Goal: Transaction & Acquisition: Purchase product/service

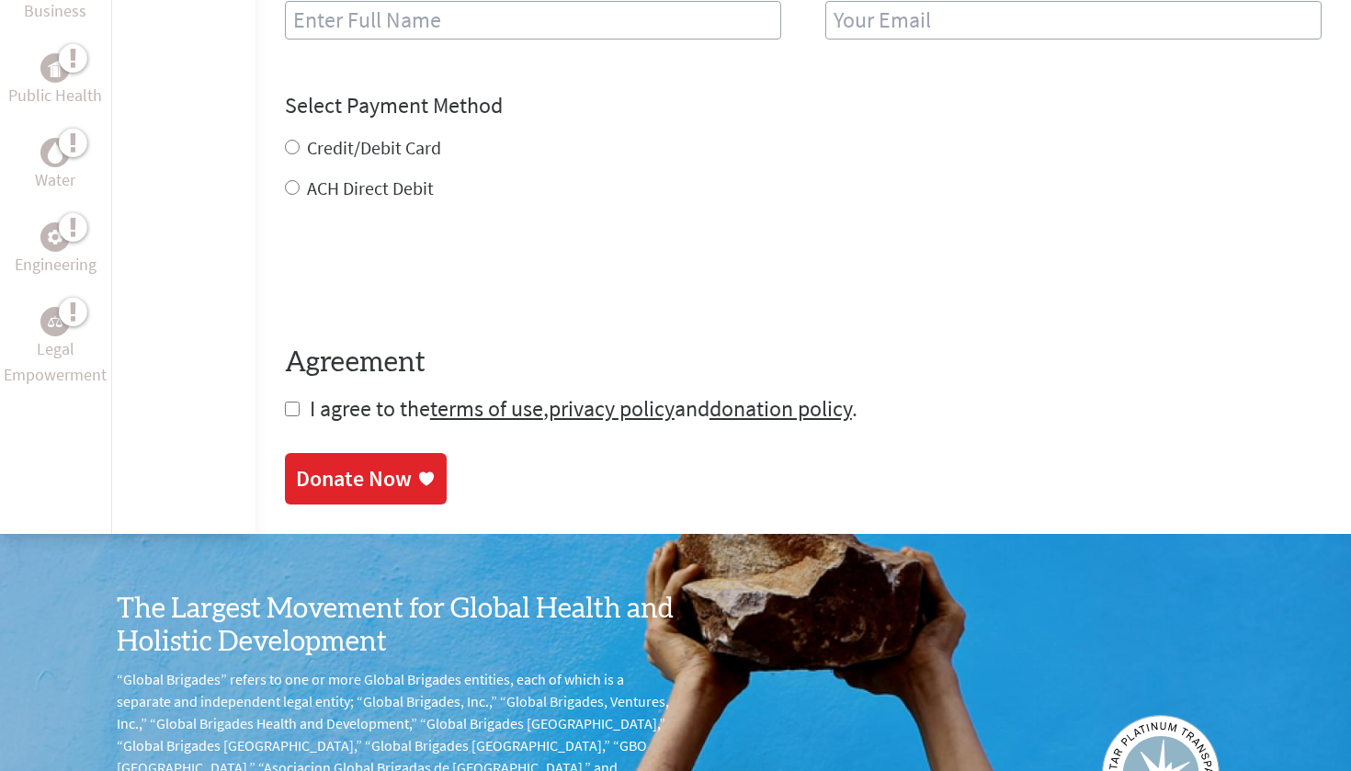
scroll to position [1023, 0]
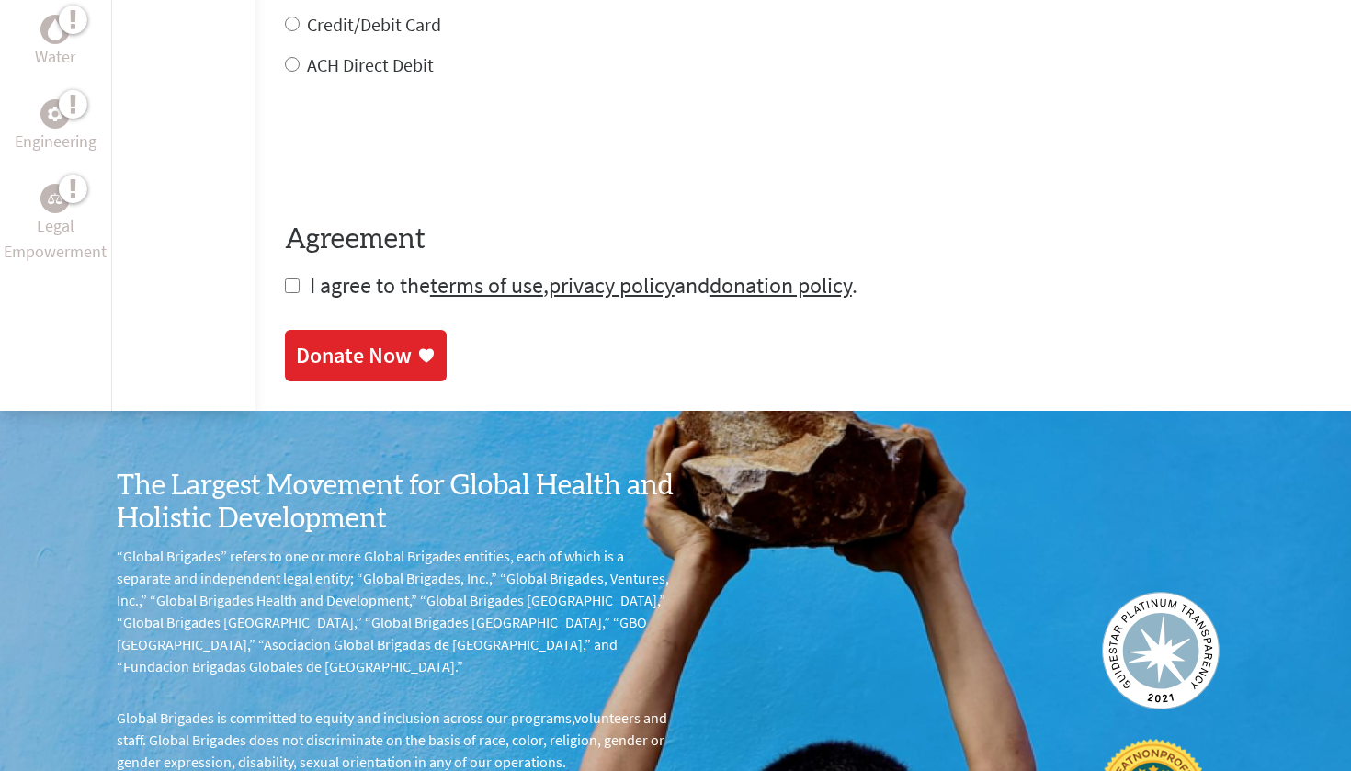
click at [391, 13] on label "Credit/Debit Card" at bounding box center [374, 24] width 134 height 23
click at [300, 17] on input "Credit/Debit Card" at bounding box center [292, 24] width 15 height 15
radio input "true"
click at [391, 13] on label "Credit/Debit Card" at bounding box center [374, 24] width 134 height 23
click at [300, 17] on input "Credit/Debit Card" at bounding box center [292, 24] width 15 height 15
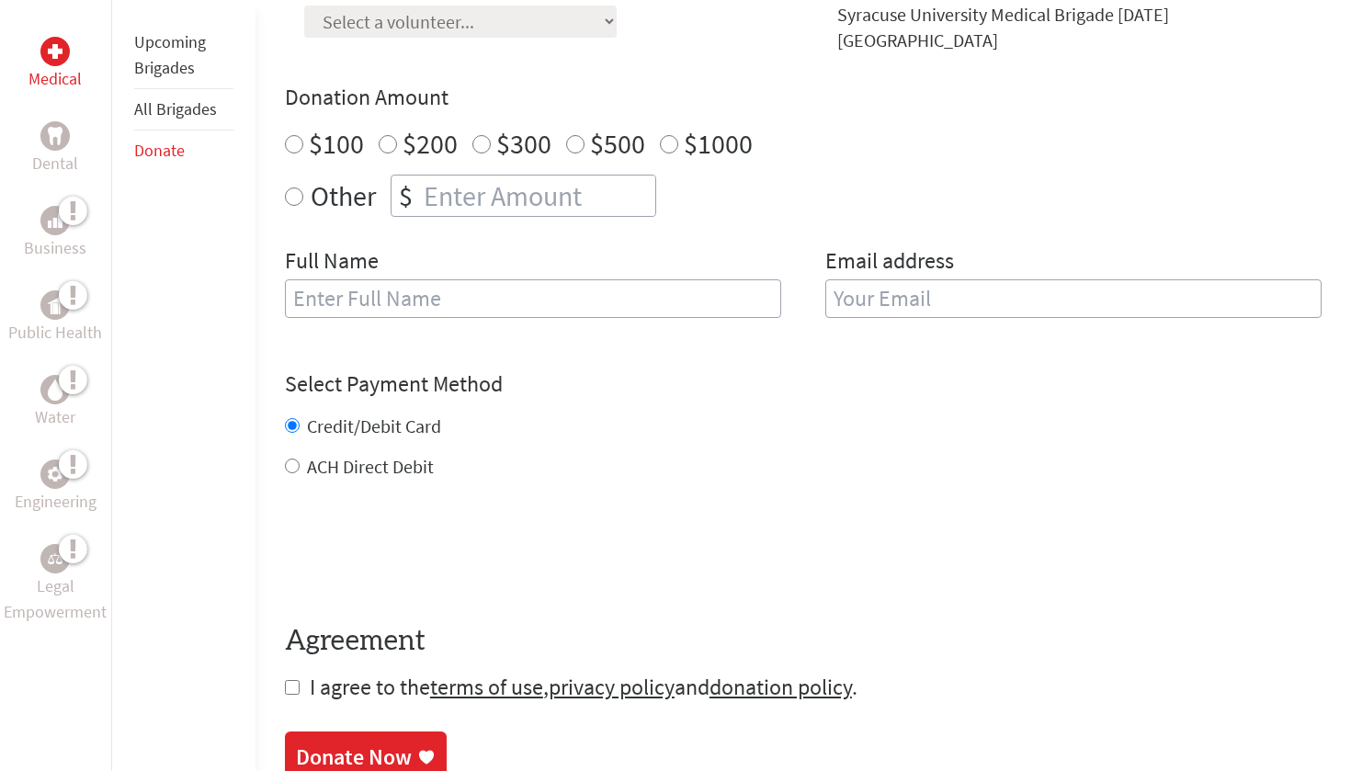
scroll to position [412, 0]
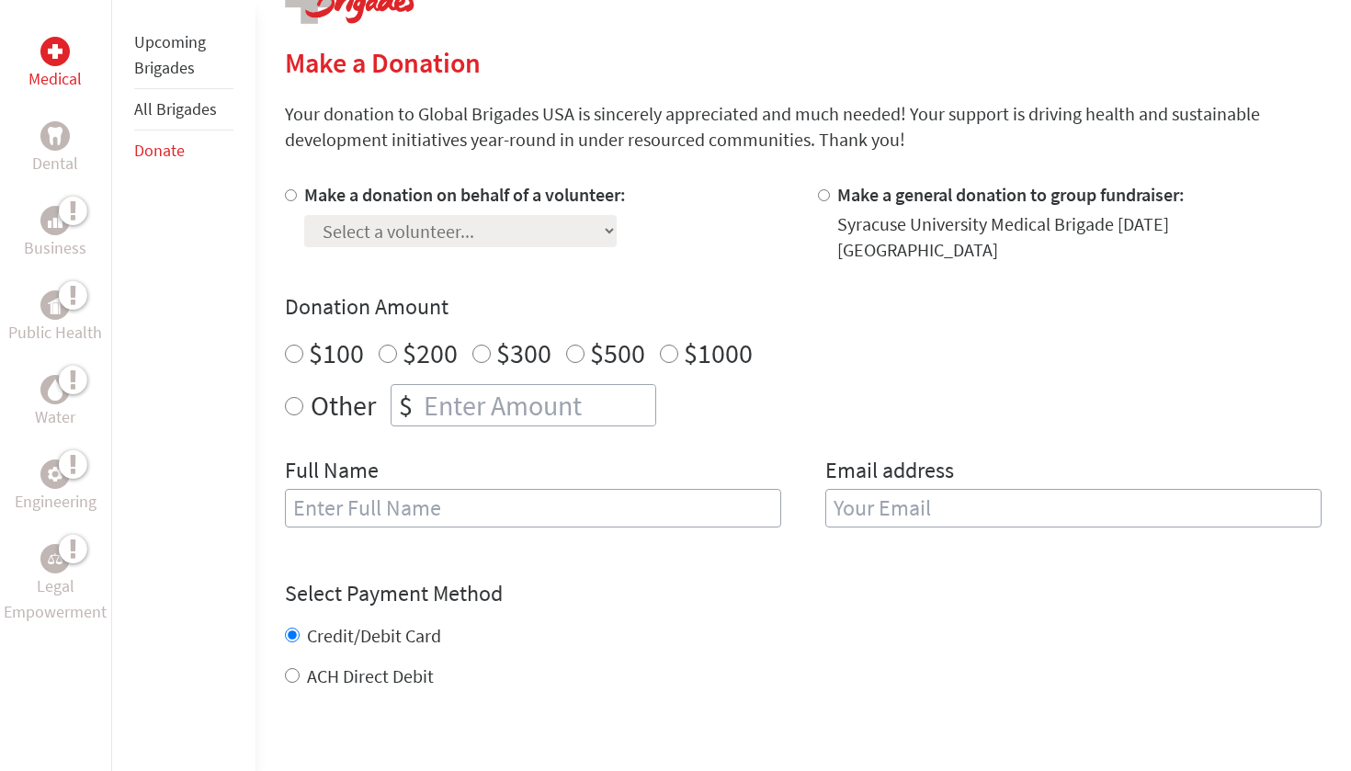
radio input "true"
click at [420, 385] on input "number" at bounding box center [537, 405] width 235 height 40
click at [309, 335] on label "$100" at bounding box center [336, 352] width 55 height 35
click at [303, 345] on input "$100" at bounding box center [294, 354] width 18 height 18
radio input "true"
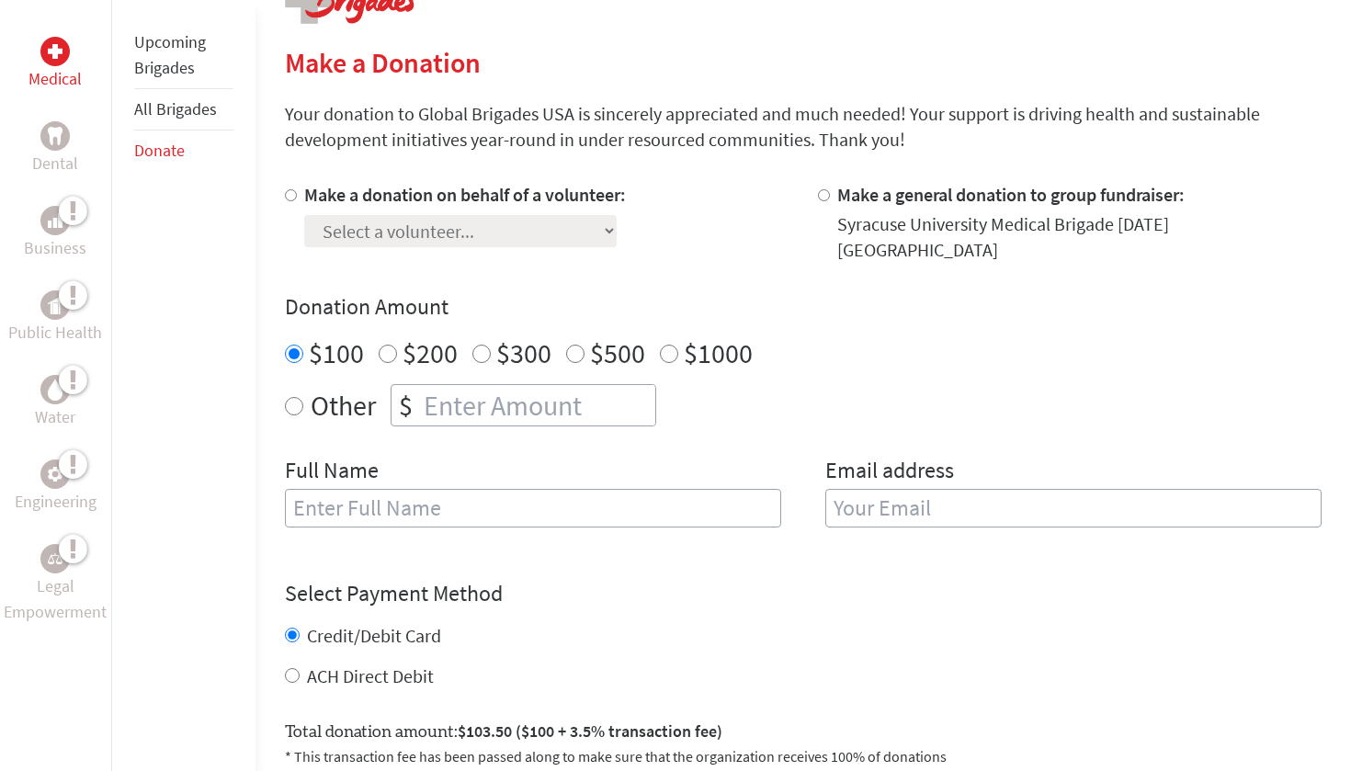
click at [439, 189] on label "Make a donation on behalf of a volunteer:" at bounding box center [465, 194] width 322 height 23
click at [297, 189] on input "Make a donation on behalf of a volunteer:" at bounding box center [291, 195] width 12 height 12
radio input "true"
select select "B9A51E6D-7393-11F0-B8AC-42010A400003"
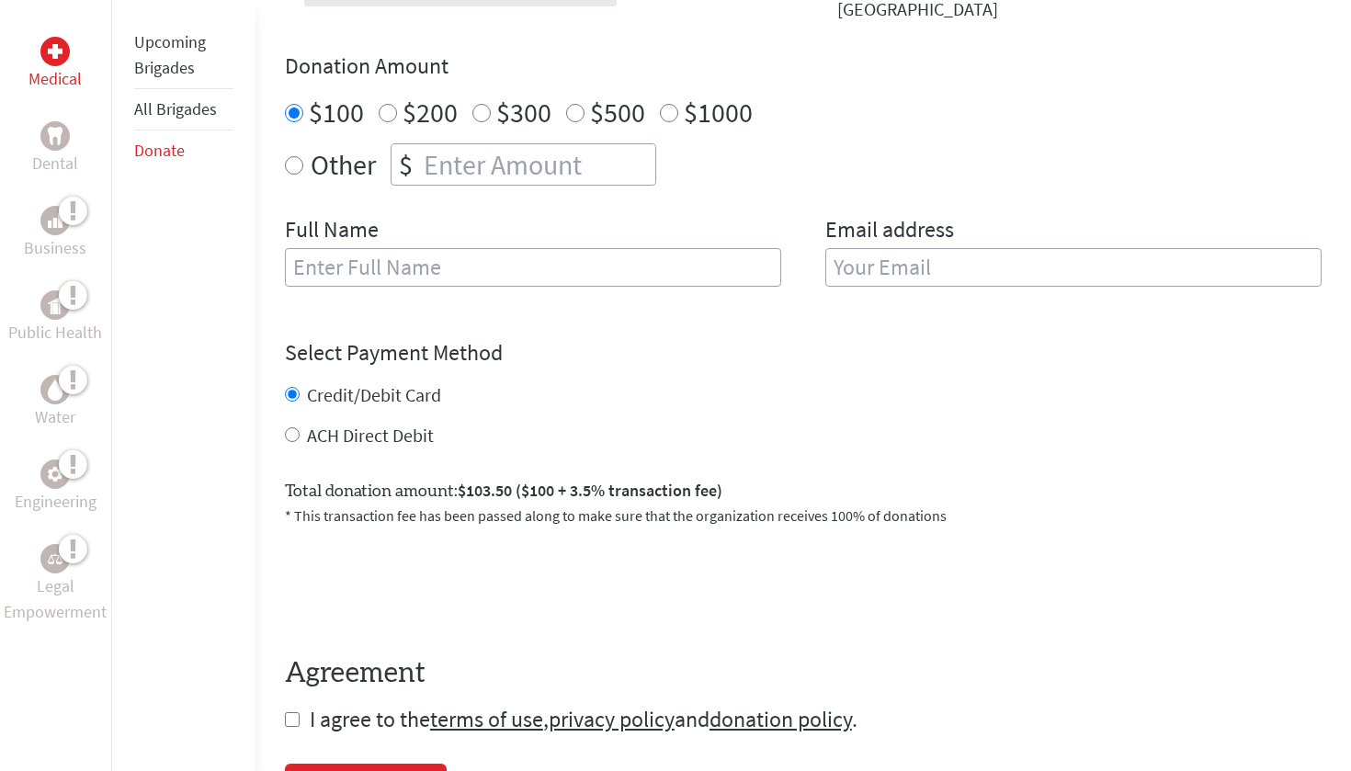
scroll to position [688, 0]
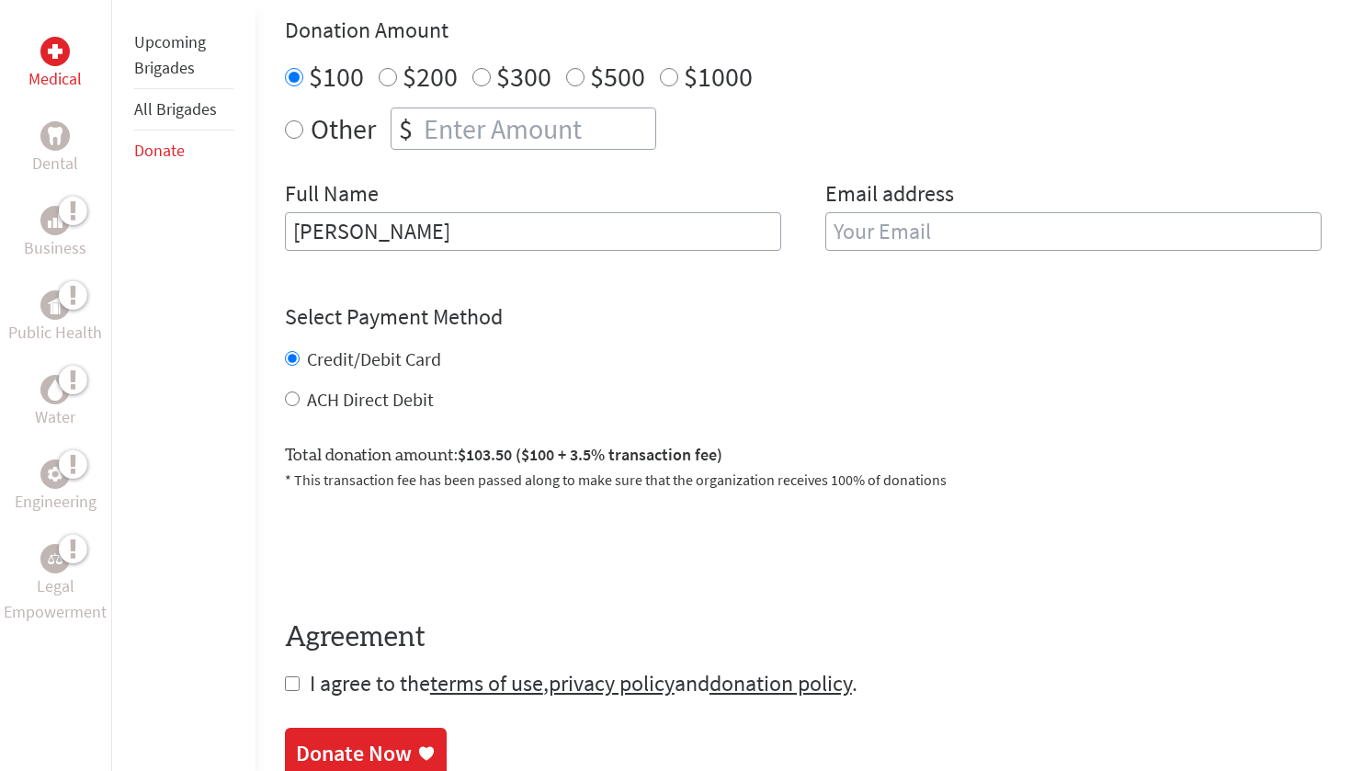
type input "[PERSON_NAME]"
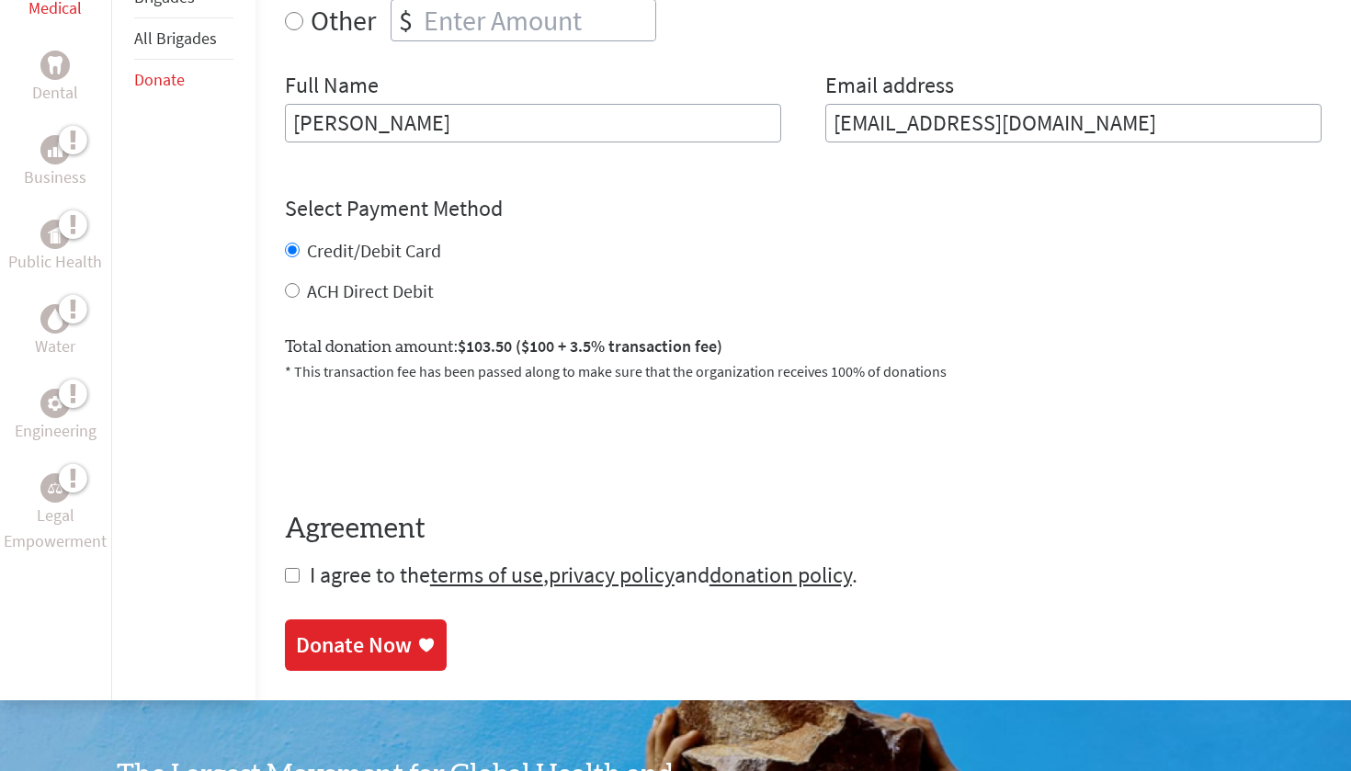
scroll to position [797, 0]
type input "[EMAIL_ADDRESS][DOMAIN_NAME]"
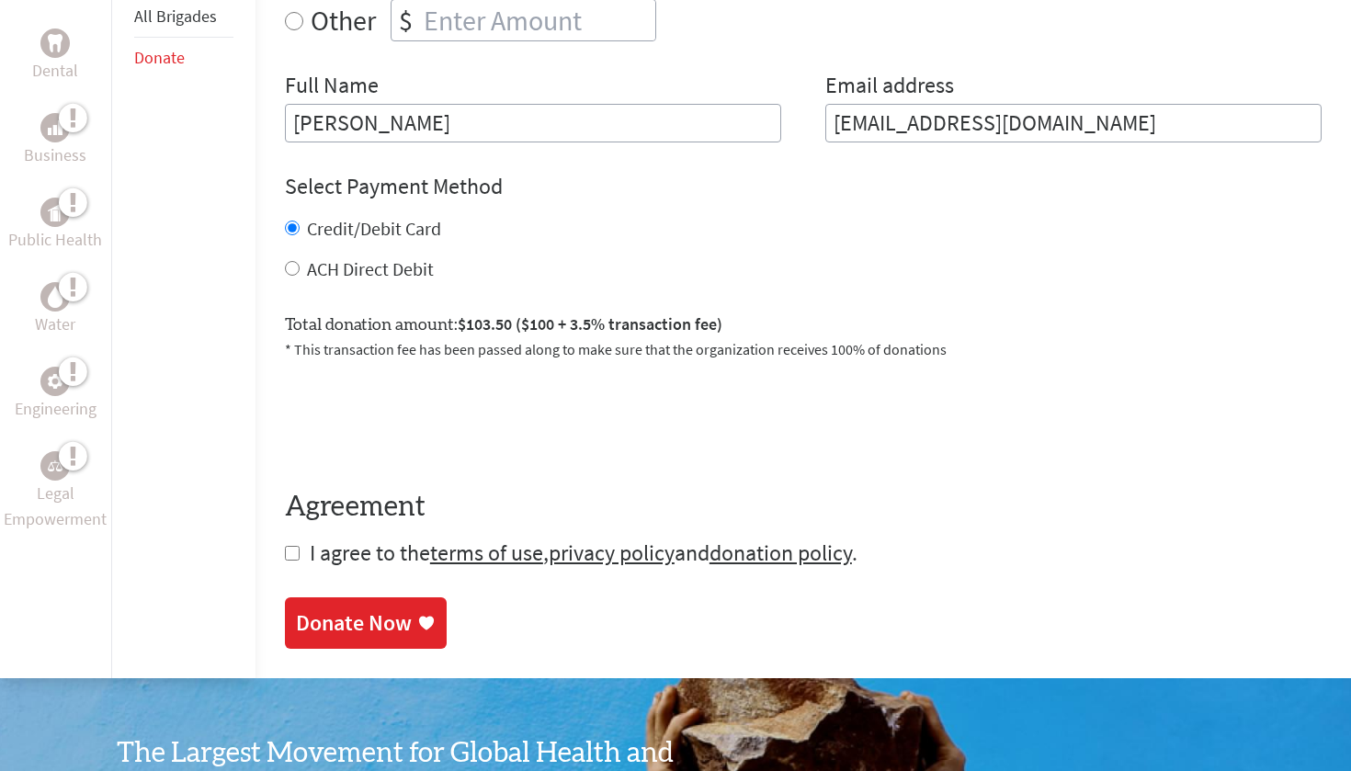
click at [298, 542] on form "Make a donation on behalf of a volunteer: Select a volunteer... [PERSON_NAME] […" at bounding box center [803, 182] width 1037 height 771
click at [296, 546] on input "checkbox" at bounding box center [292, 553] width 15 height 15
checkbox input "true"
click at [372, 610] on div "Donate Now" at bounding box center [354, 624] width 116 height 29
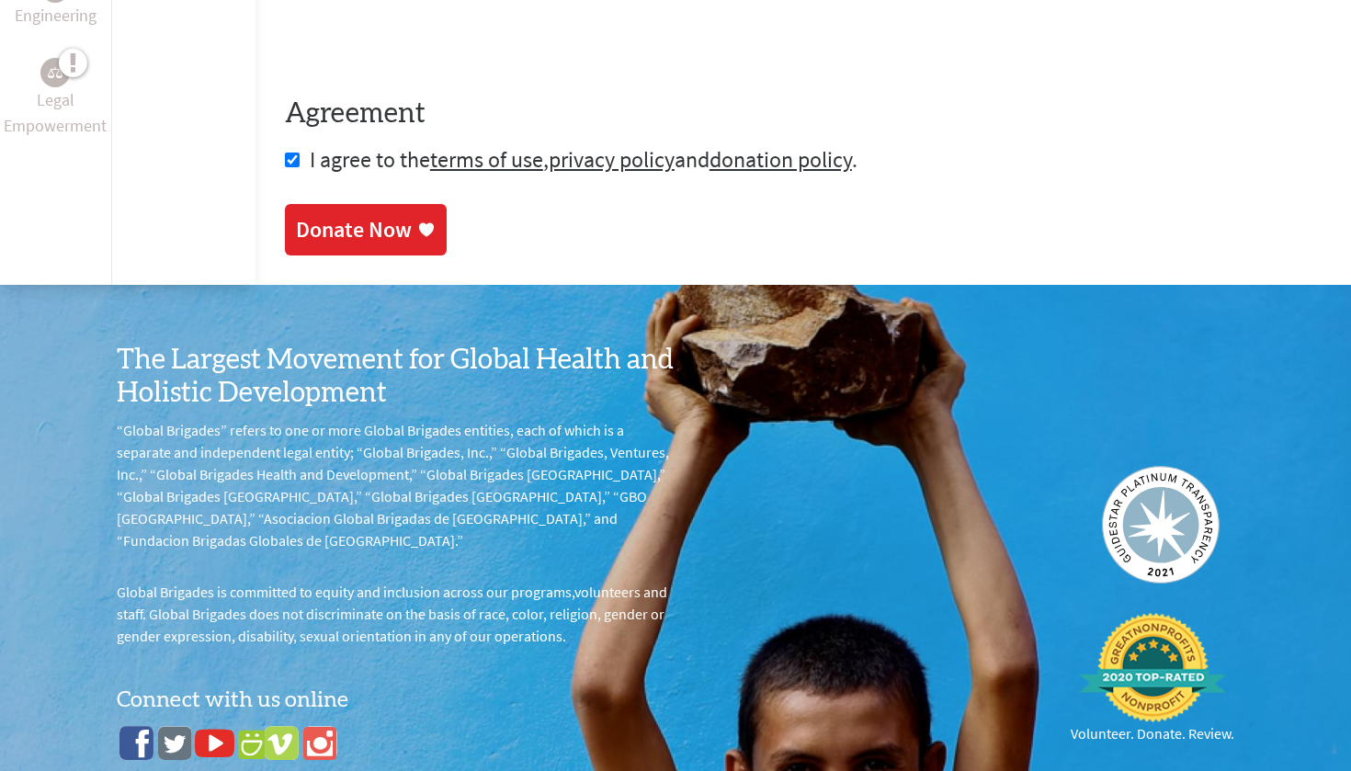
scroll to position [1183, 0]
